Goal: Check status: Check status

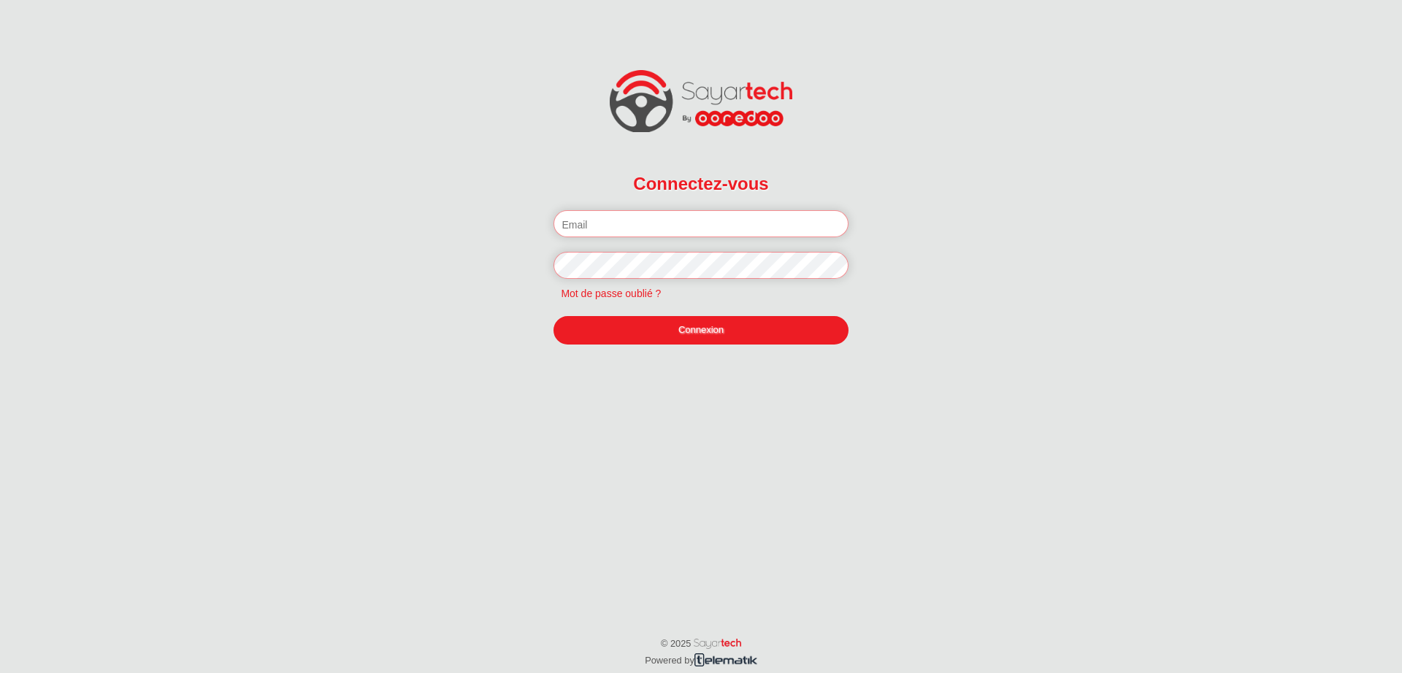
type input "zied.benrabah@olaenergy.com"
click at [635, 329] on link "Connexion" at bounding box center [701, 330] width 294 height 28
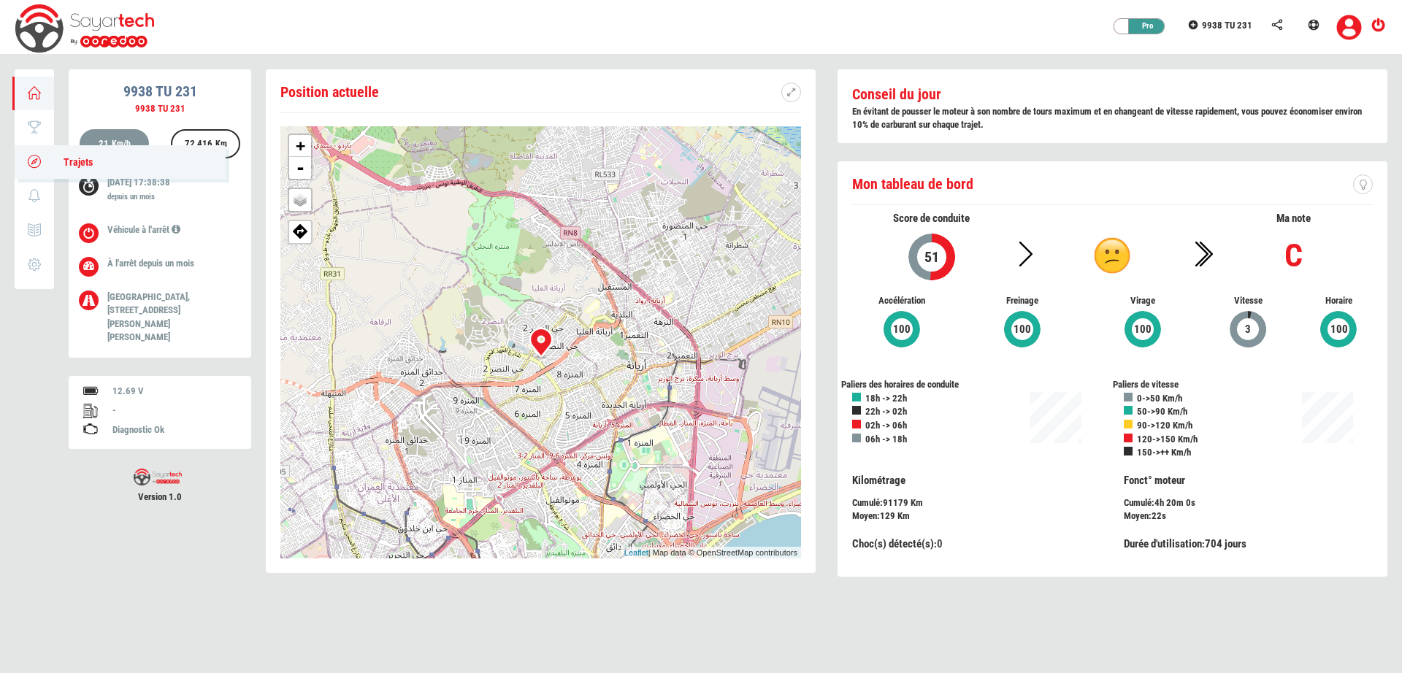
click at [30, 169] on link "Trajets" at bounding box center [120, 162] width 211 height 34
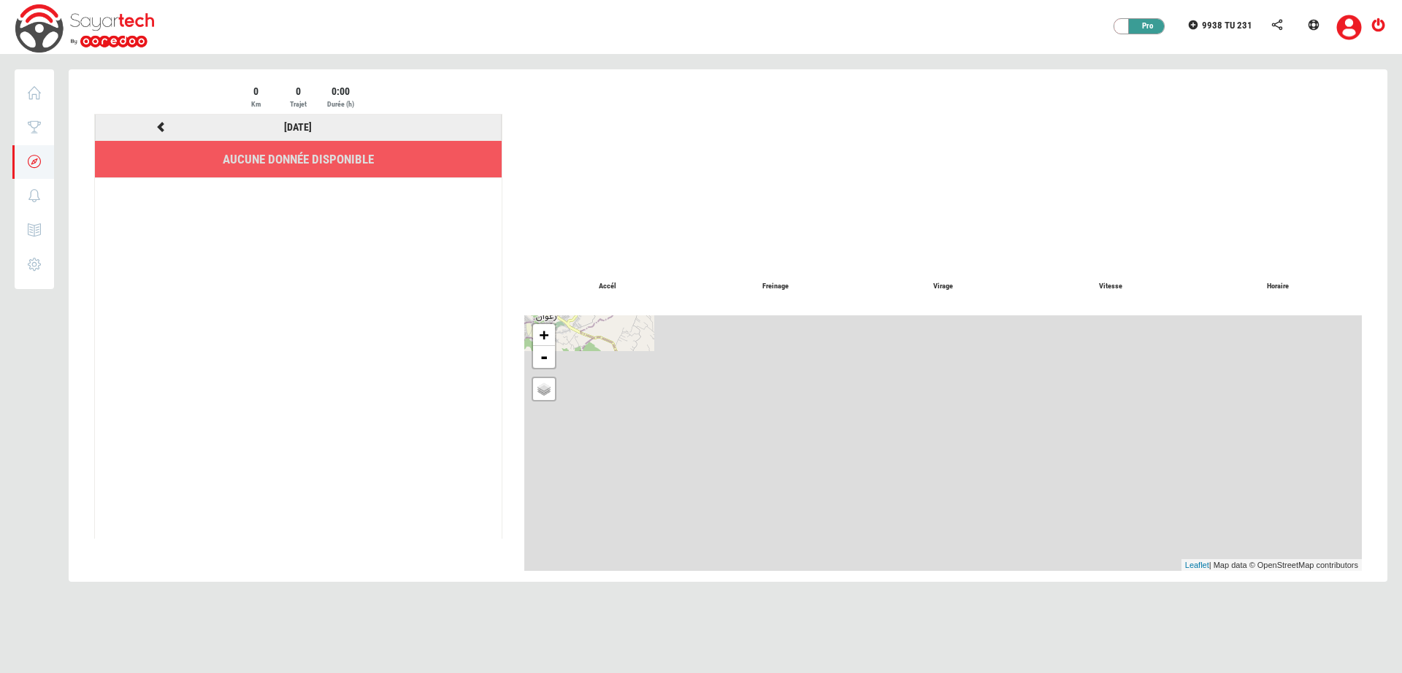
click at [159, 130] on icon at bounding box center [160, 127] width 13 height 10
click at [161, 127] on icon at bounding box center [160, 127] width 13 height 10
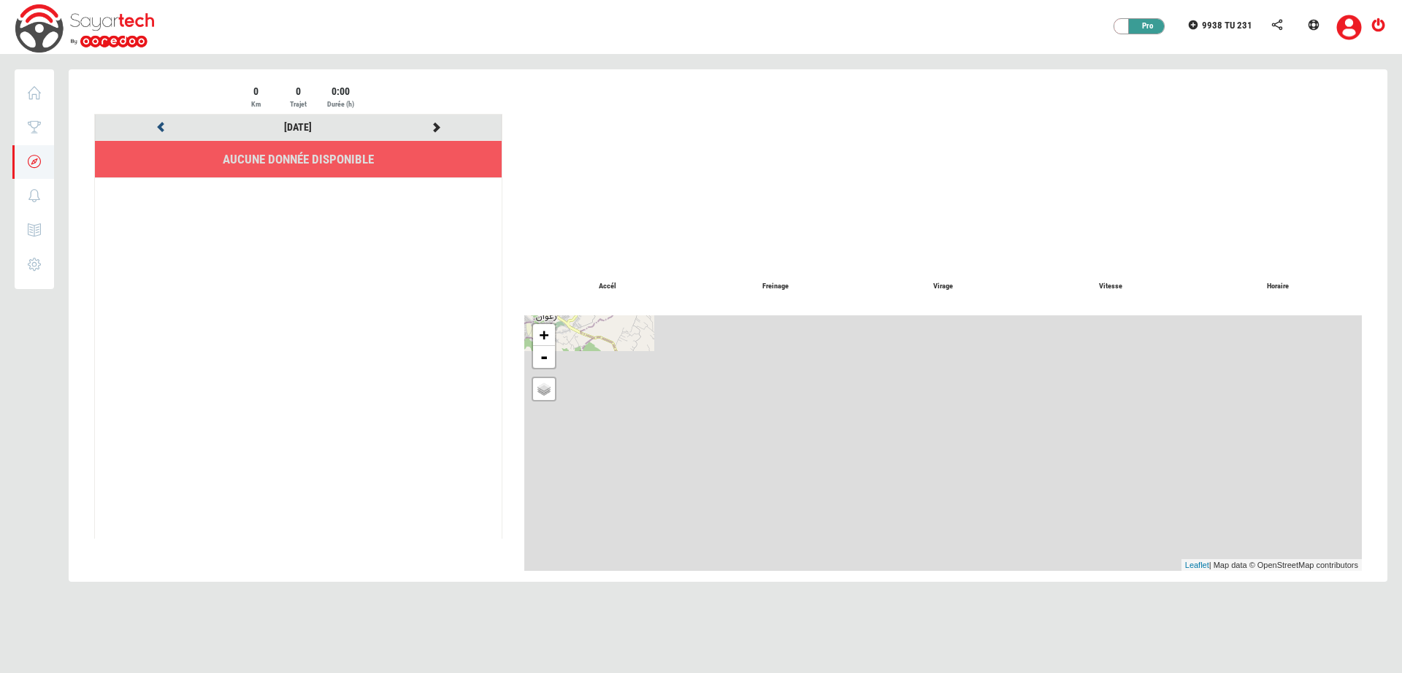
click at [161, 127] on icon at bounding box center [160, 127] width 13 height 10
click at [161, 128] on icon at bounding box center [160, 127] width 13 height 10
click at [166, 129] on icon at bounding box center [160, 127] width 13 height 10
